Goal: Transaction & Acquisition: Purchase product/service

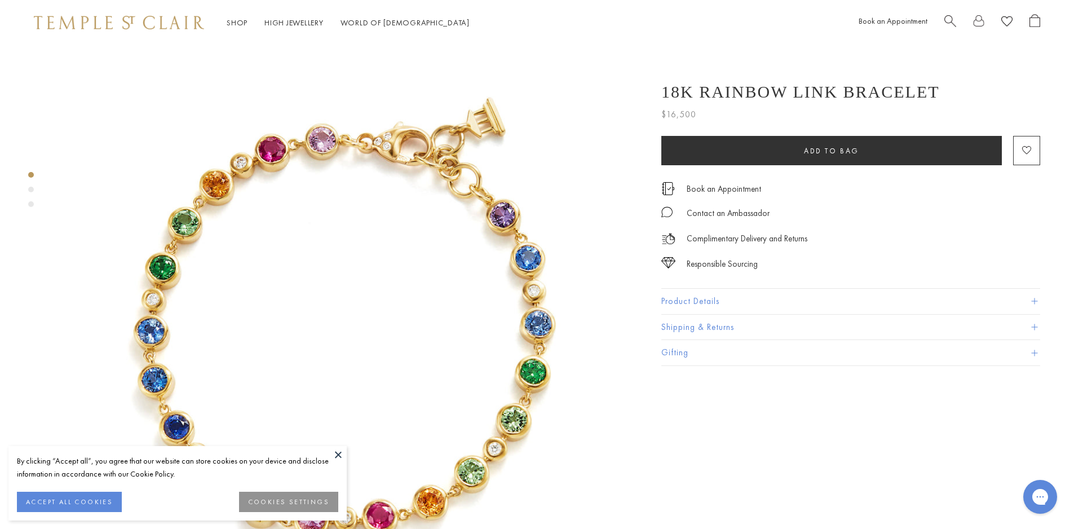
click at [949, 17] on span "Search" at bounding box center [951, 20] width 12 height 12
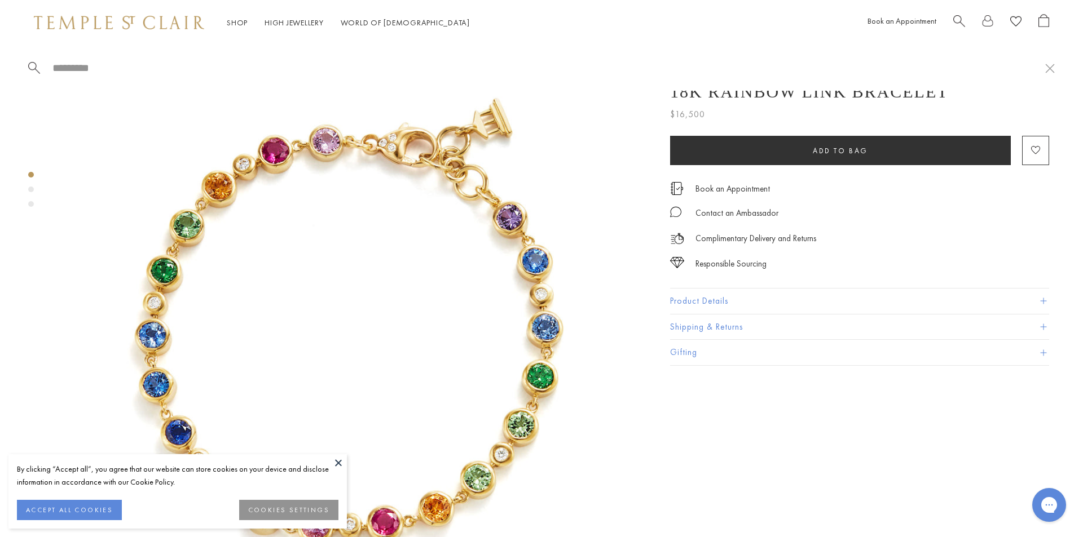
click at [76, 68] on input "search" at bounding box center [548, 67] width 994 height 13
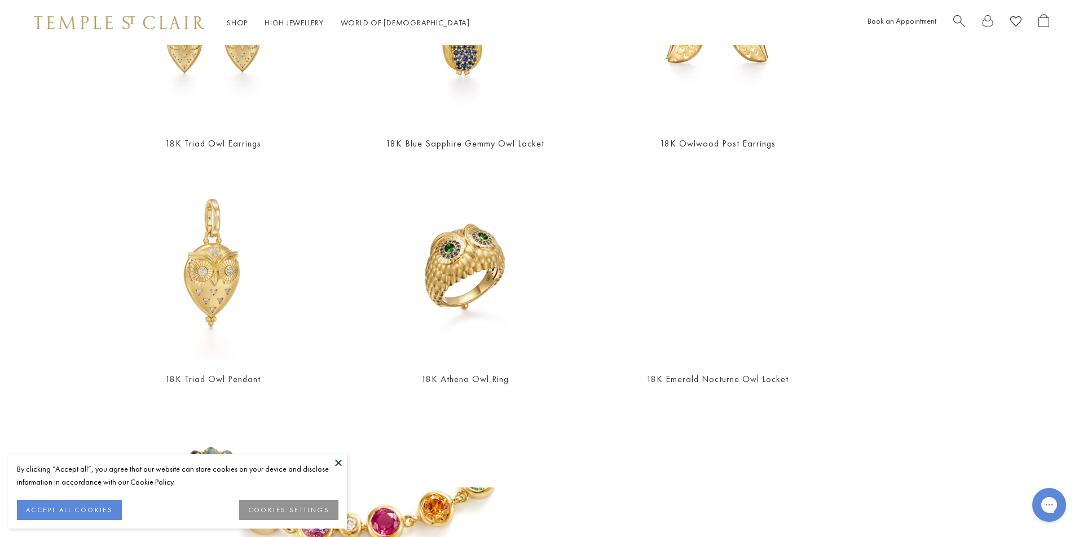
scroll to position [246, 0]
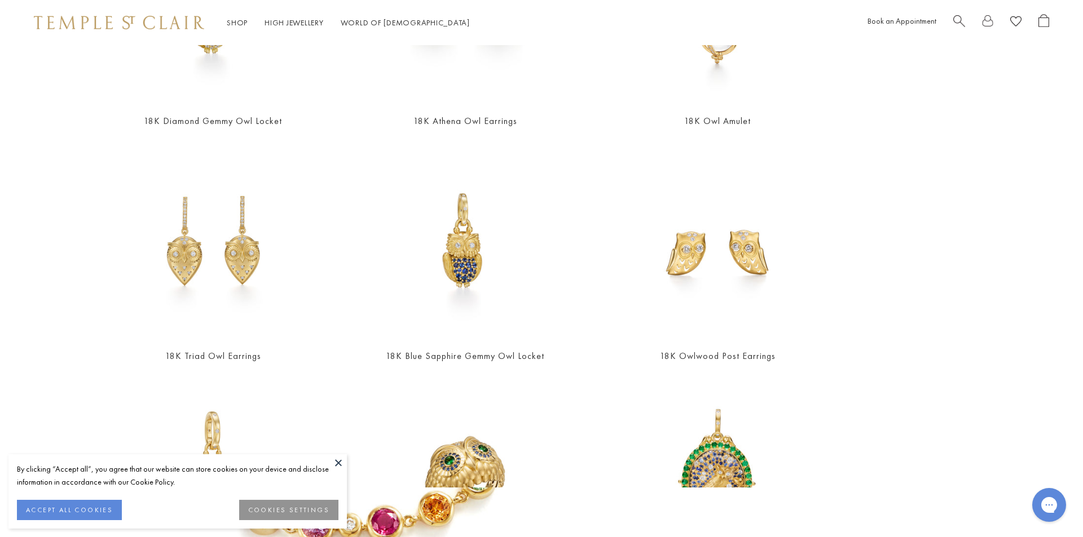
click at [964, 19] on span "Search" at bounding box center [959, 20] width 12 height 12
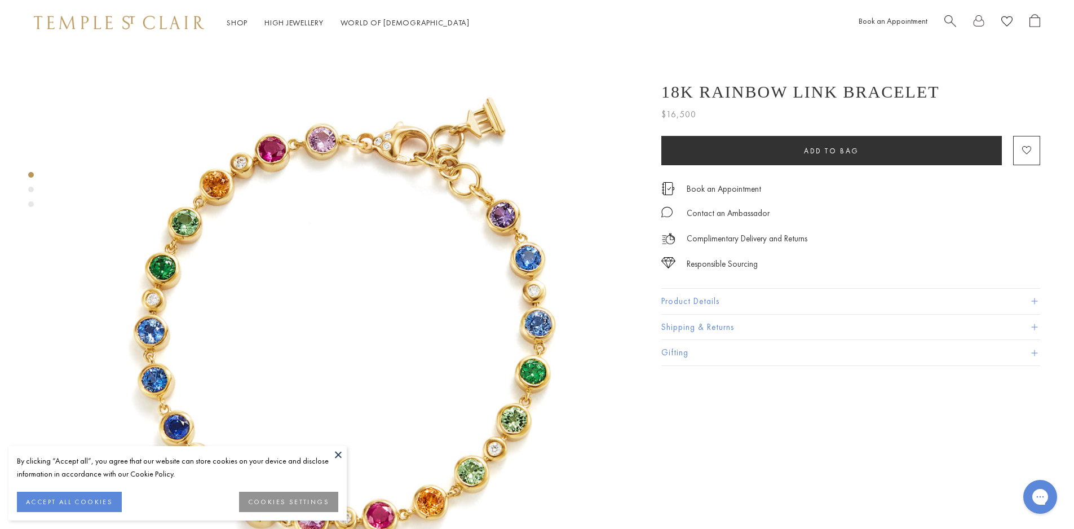
click at [937, 22] on div "Book an Appointment" at bounding box center [950, 22] width 182 height 17
click at [946, 17] on span "Search" at bounding box center [951, 20] width 12 height 12
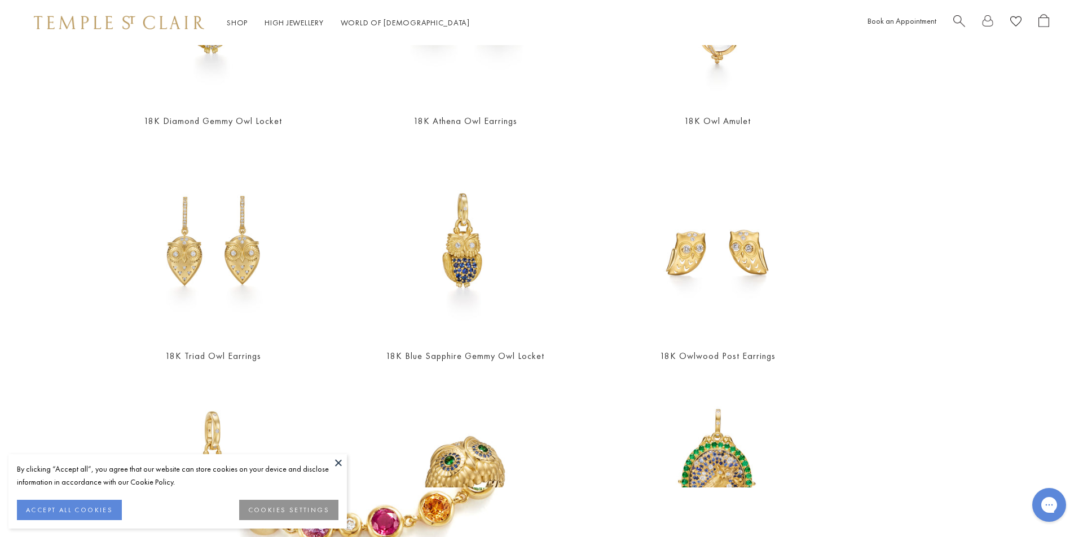
scroll to position [0, 0]
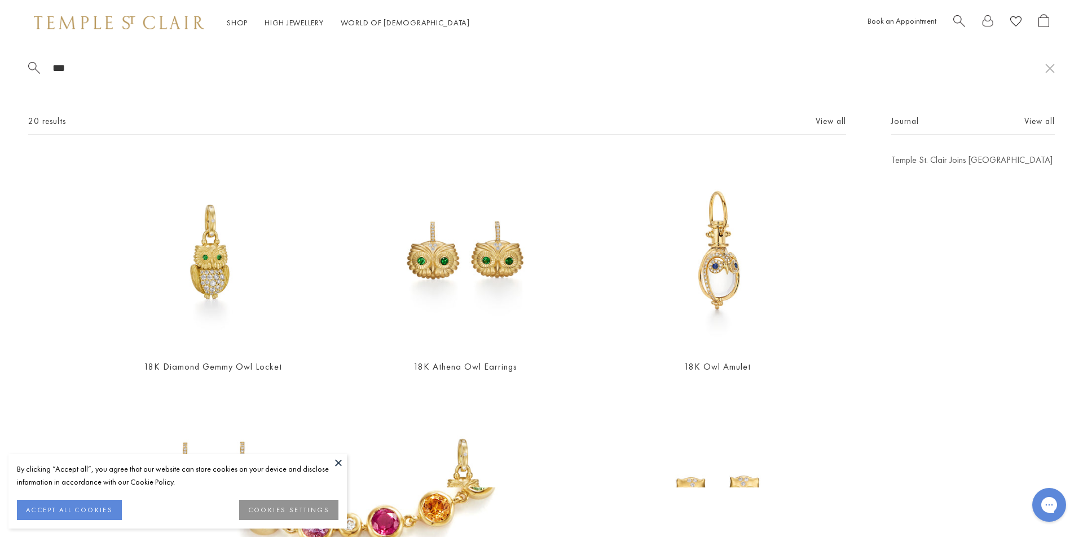
click at [963, 21] on span "Search" at bounding box center [959, 20] width 12 height 12
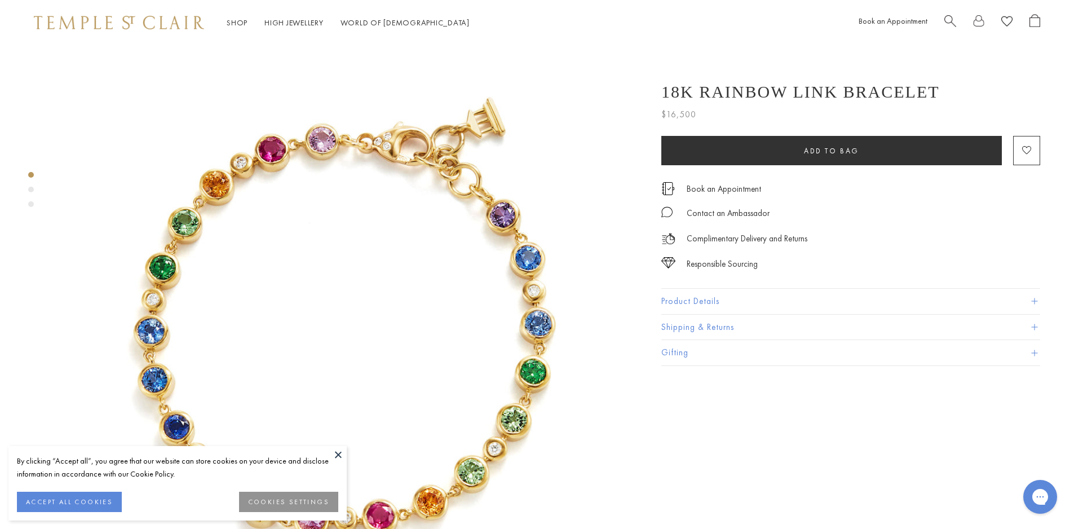
click at [962, 21] on div at bounding box center [993, 22] width 96 height 17
click at [955, 20] on span "Search" at bounding box center [951, 20] width 12 height 12
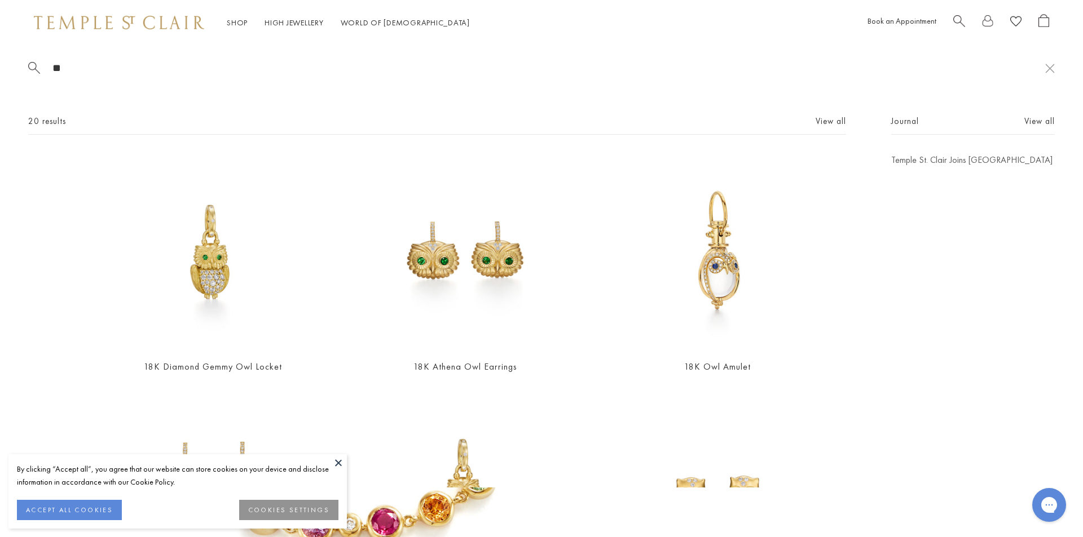
type input "*"
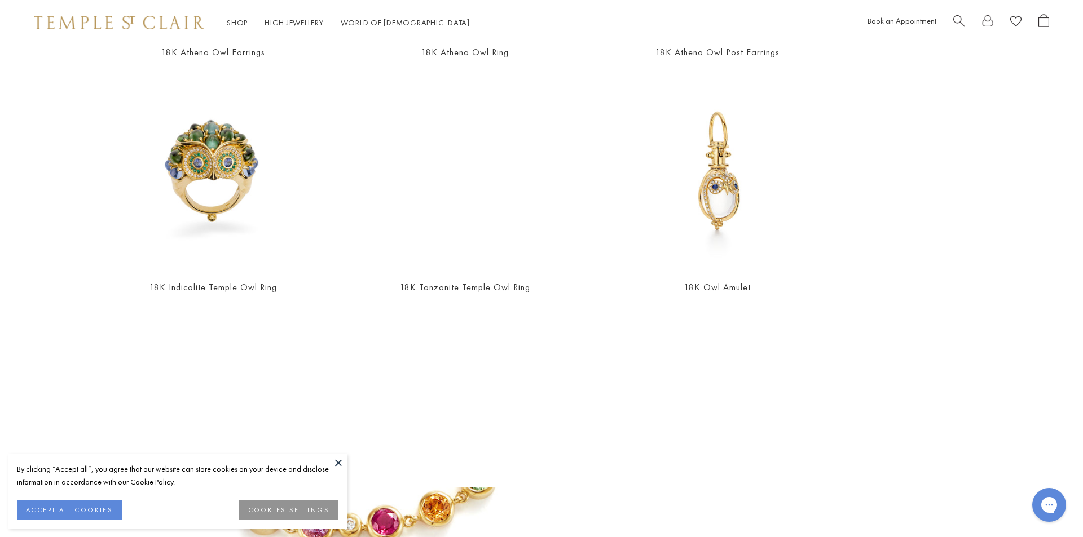
scroll to position [408, 0]
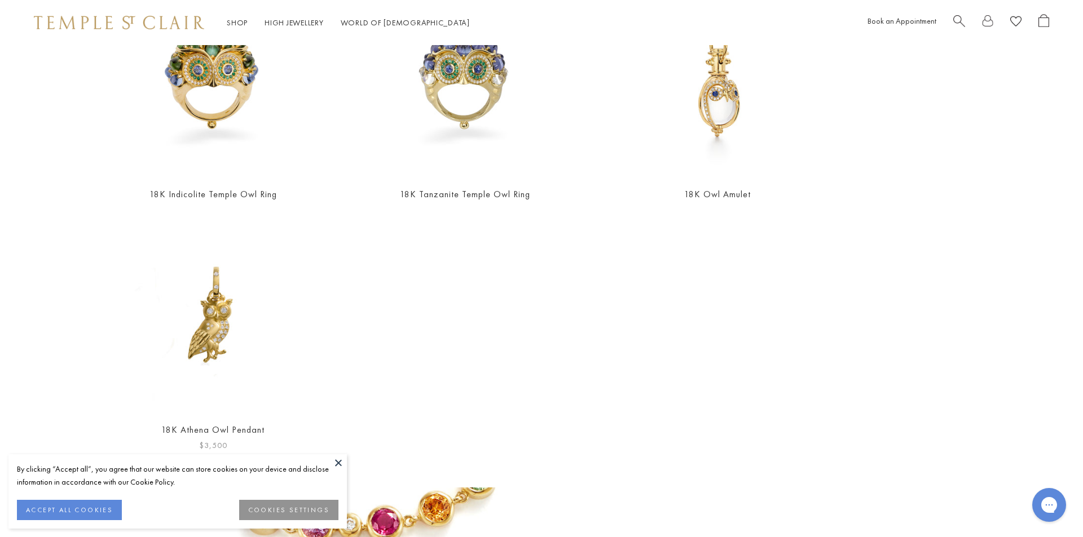
type input "******"
click at [240, 347] on img at bounding box center [213, 315] width 196 height 196
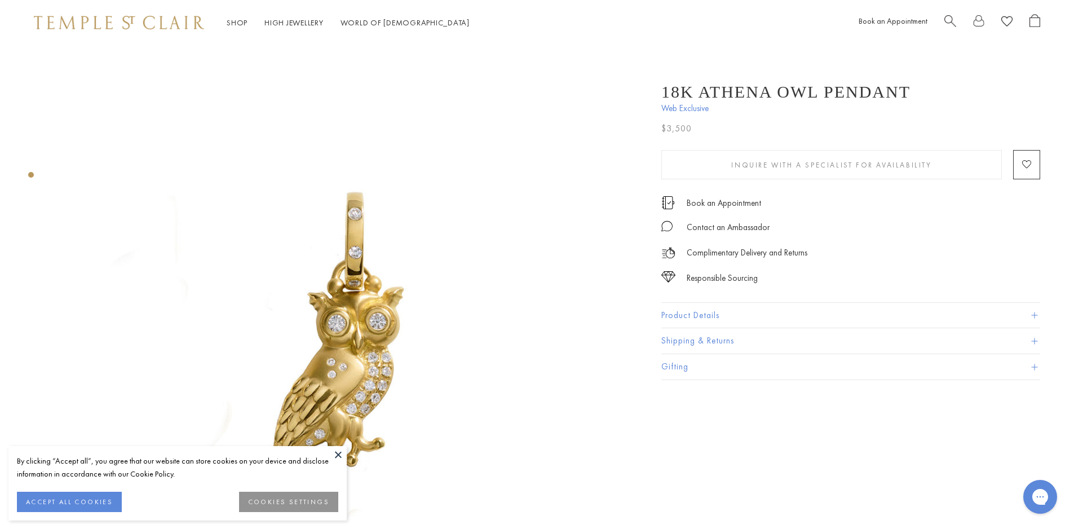
click at [704, 315] on button "Product Details" at bounding box center [850, 315] width 379 height 25
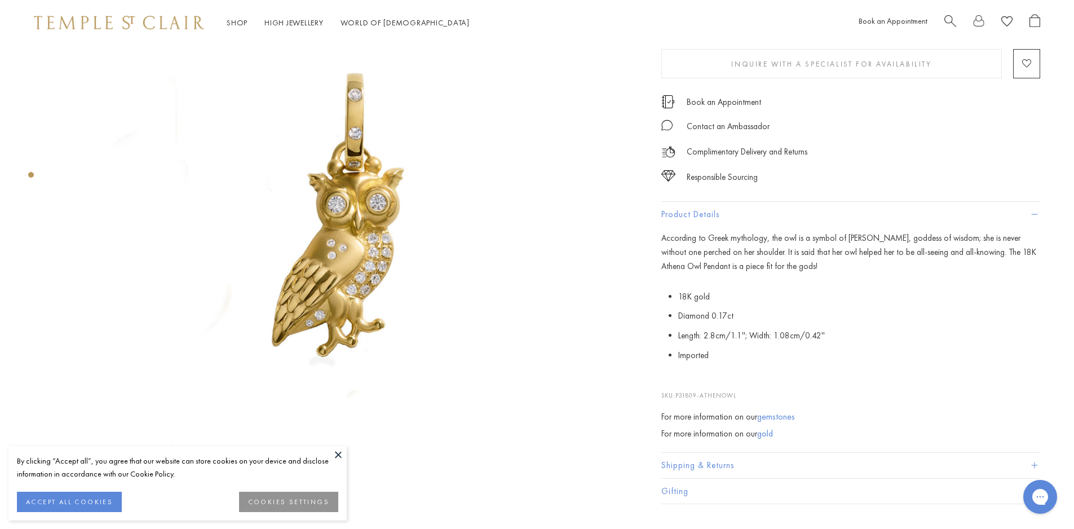
scroll to position [282, 0]
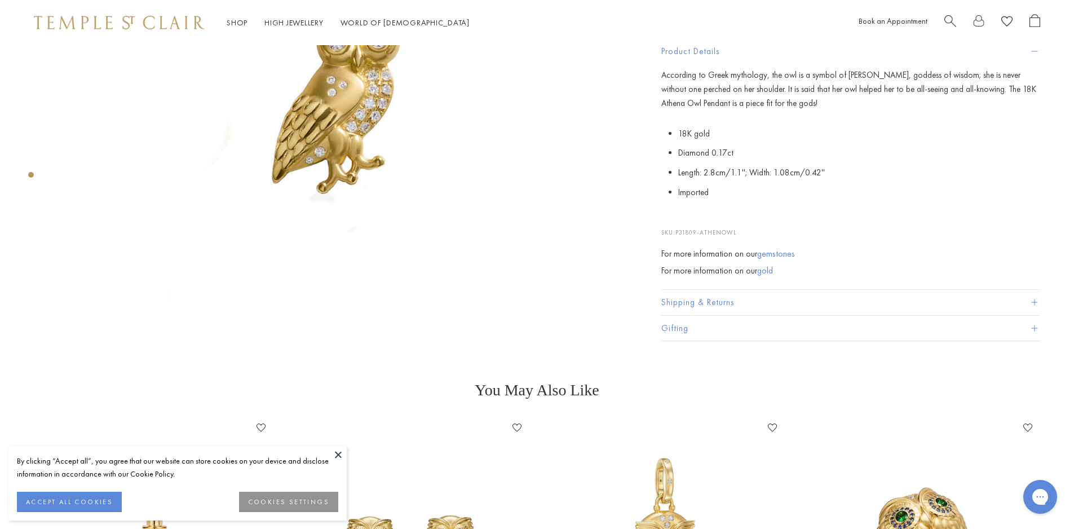
click at [736, 230] on span "P31809-ATHENOWL" at bounding box center [706, 232] width 61 height 8
drag, startPoint x: 743, startPoint y: 230, endPoint x: 677, endPoint y: 230, distance: 65.4
click at [677, 230] on p "SKU: P31809-ATHENOWL" at bounding box center [850, 225] width 379 height 21
copy span "P31809-ATHENOWL"
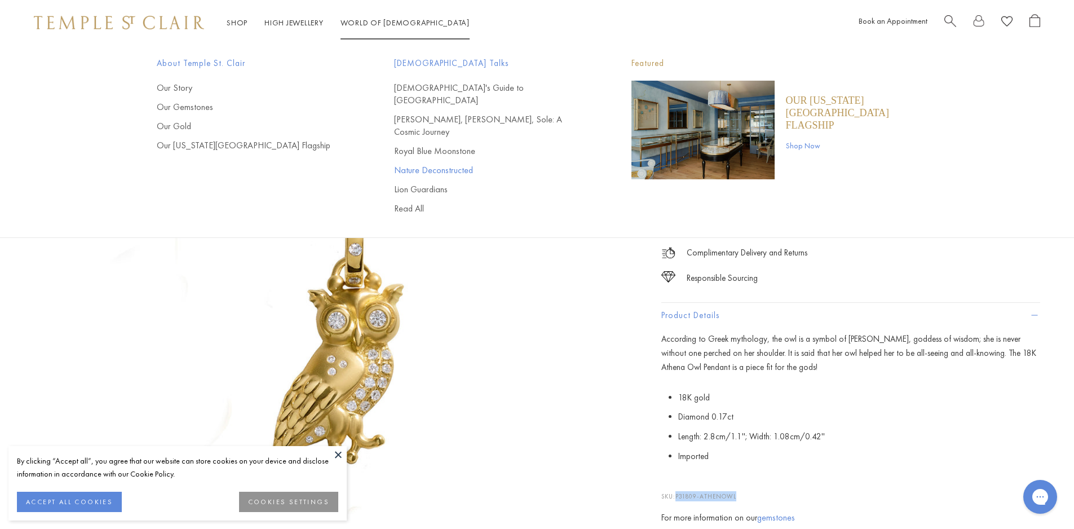
scroll to position [0, 0]
